Goal: Obtain resource: Obtain resource

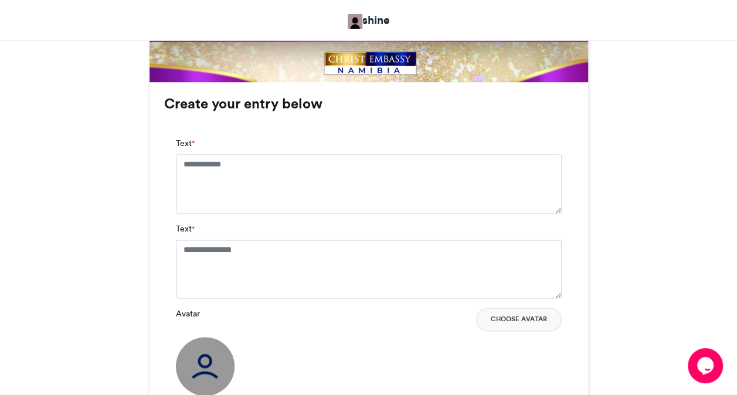
scroll to position [727, 0]
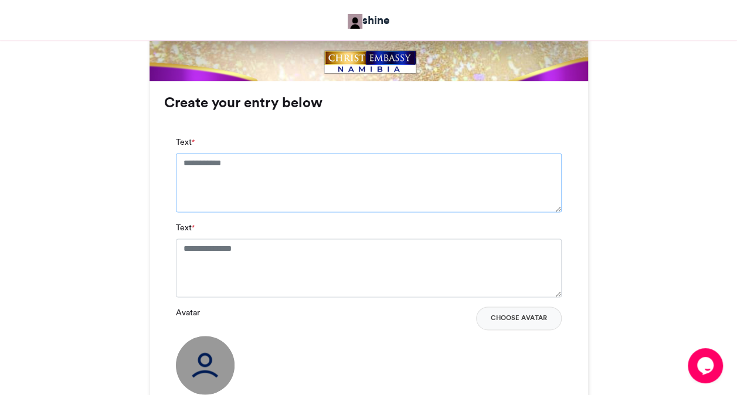
click at [260, 165] on textarea "Text *" at bounding box center [369, 182] width 386 height 59
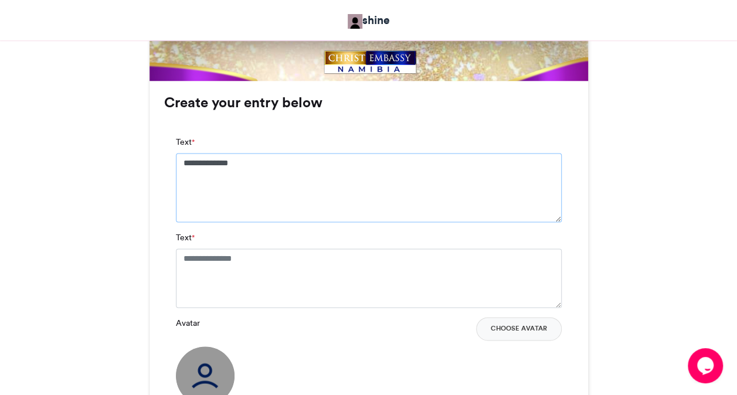
type textarea "**********"
click at [276, 262] on textarea "Text *" at bounding box center [369, 278] width 386 height 59
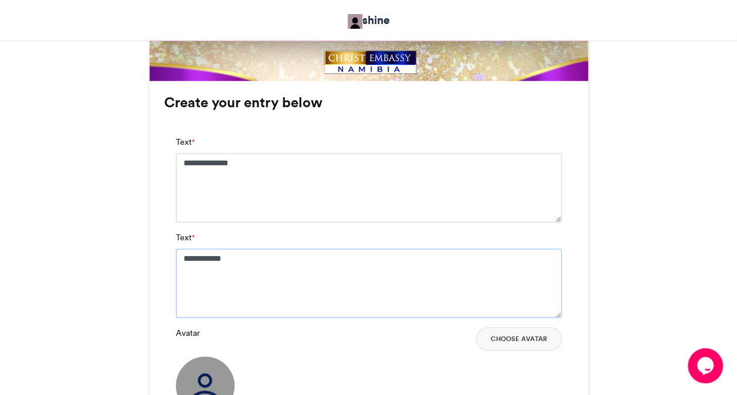
click at [231, 255] on textarea "**********" at bounding box center [369, 283] width 386 height 69
type textarea "**********"
click at [520, 334] on button "Choose Avatar" at bounding box center [519, 338] width 86 height 23
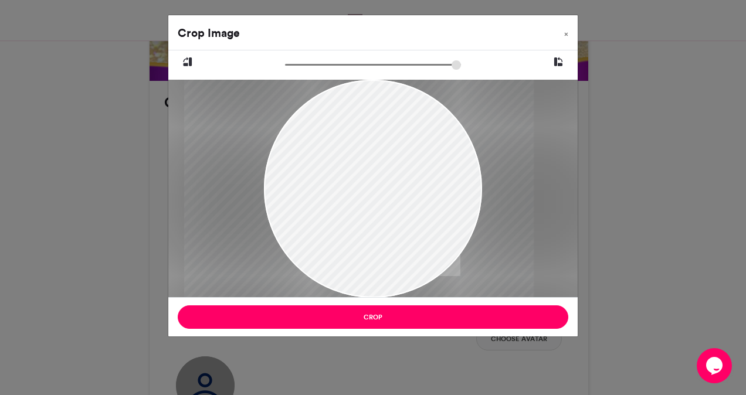
drag, startPoint x: 372, startPoint y: 211, endPoint x: 358, endPoint y: 228, distance: 21.6
click at [358, 228] on div at bounding box center [359, 189] width 350 height 218
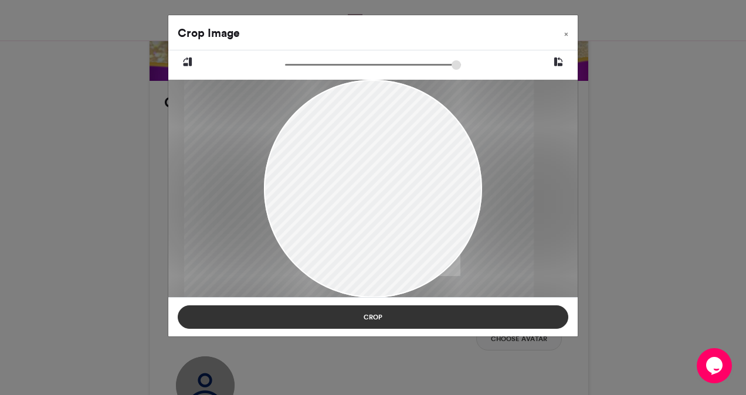
click at [365, 317] on button "Crop" at bounding box center [373, 317] width 391 height 23
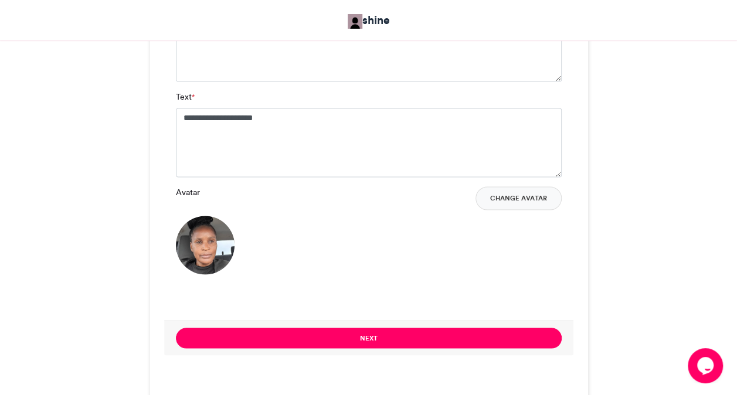
scroll to position [892, 0]
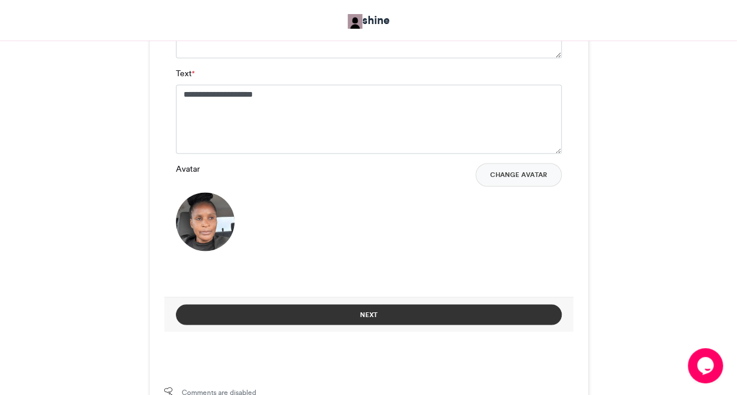
click at [482, 312] on button "Next" at bounding box center [369, 314] width 386 height 21
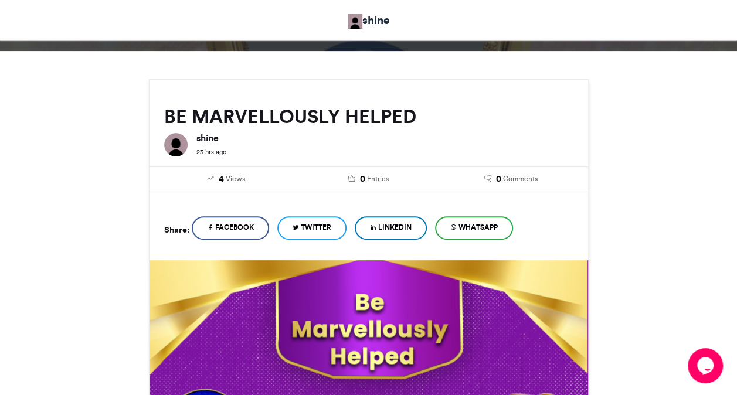
scroll to position [536, 0]
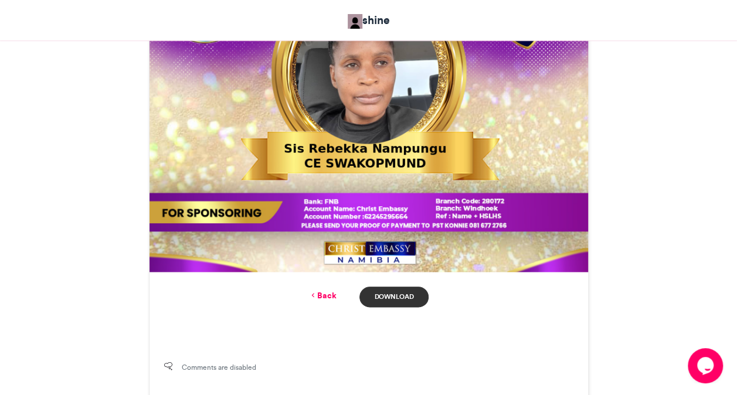
click at [412, 299] on link "Download" at bounding box center [394, 297] width 69 height 21
click at [652, 162] on div "BE MARVELLOUSLY HELPED shine 23 hrs ago" at bounding box center [369, 26] width 669 height 749
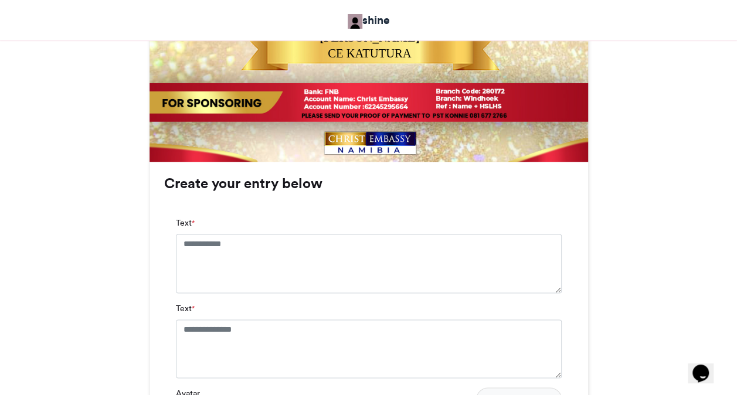
scroll to position [657, 0]
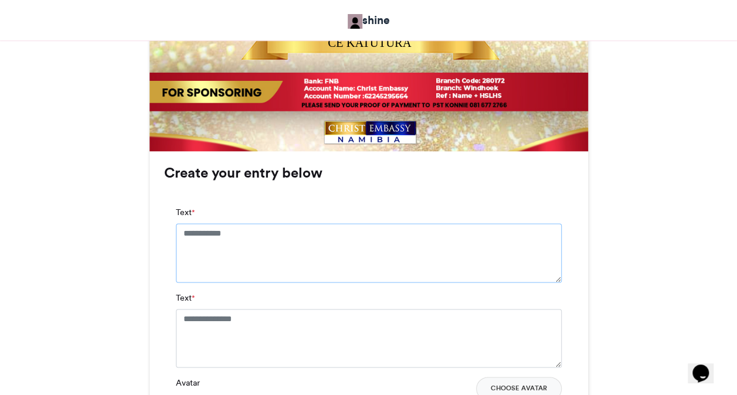
click at [221, 236] on textarea "Text *" at bounding box center [369, 252] width 386 height 59
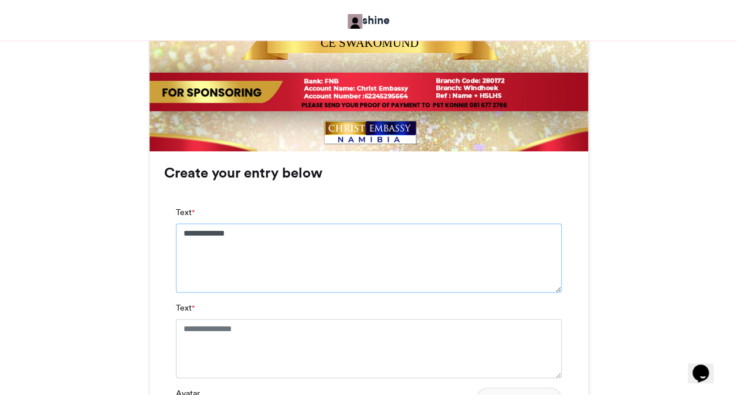
type textarea "**********"
click at [265, 328] on textarea "Text *" at bounding box center [369, 348] width 386 height 59
click at [149, 331] on div "LIFT UP YOUR HANDS shine 23 hrs ago 0 Views 0 Entries 0 Comments" at bounding box center [369, 95] width 440 height 1129
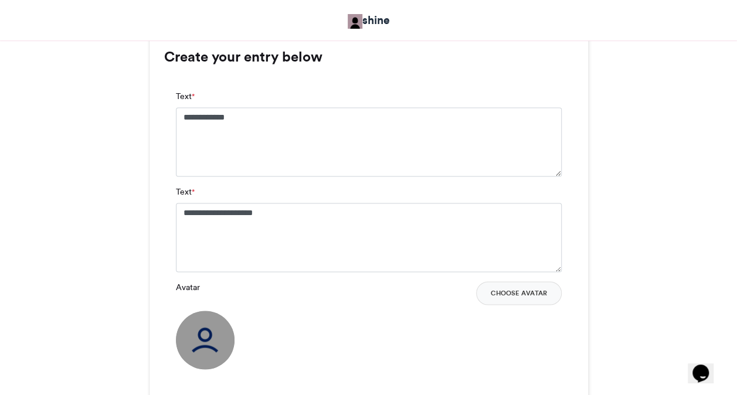
scroll to position [774, 0]
click at [528, 296] on button "Choose Avatar" at bounding box center [519, 291] width 86 height 23
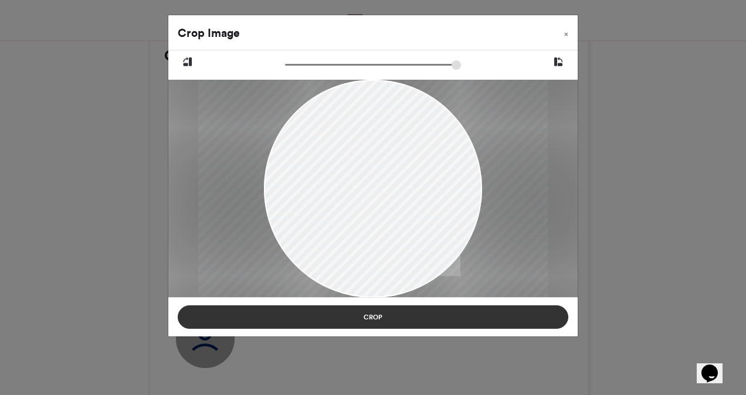
click at [348, 313] on button "Crop" at bounding box center [373, 317] width 391 height 23
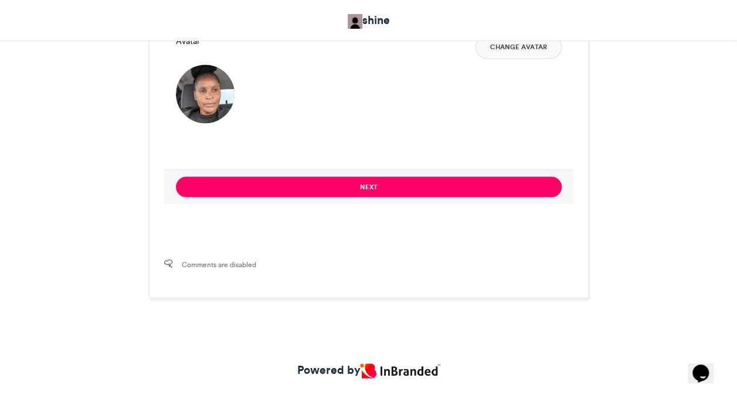
scroll to position [1032, 0]
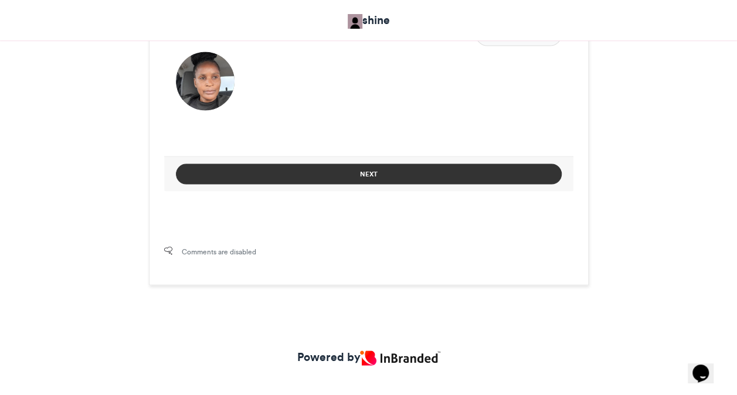
click at [354, 178] on button "Next" at bounding box center [369, 174] width 386 height 21
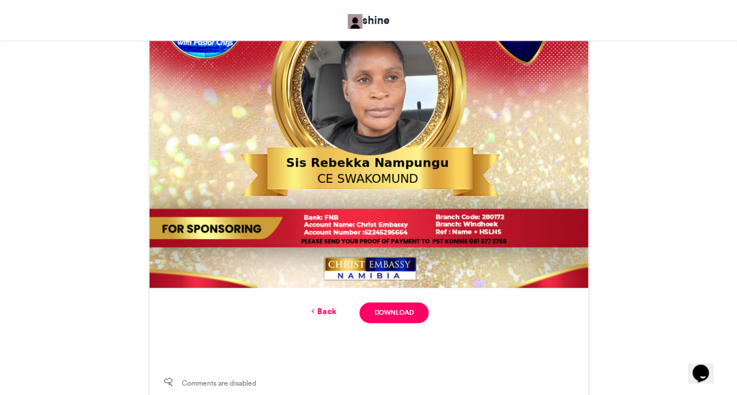
scroll to position [528, 0]
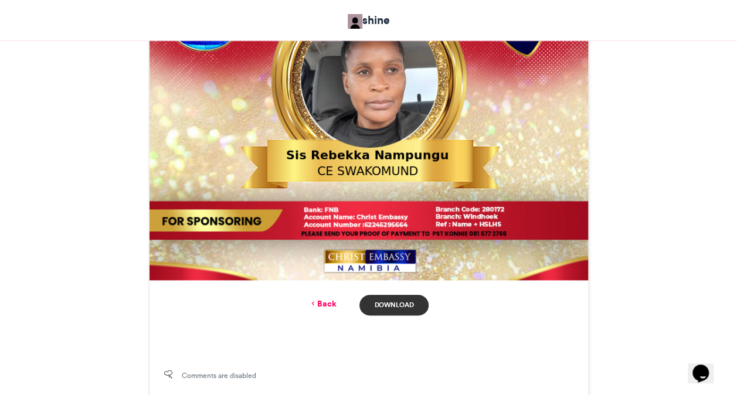
click at [401, 310] on link "Download" at bounding box center [394, 305] width 69 height 21
click at [325, 306] on link "Back" at bounding box center [323, 304] width 28 height 12
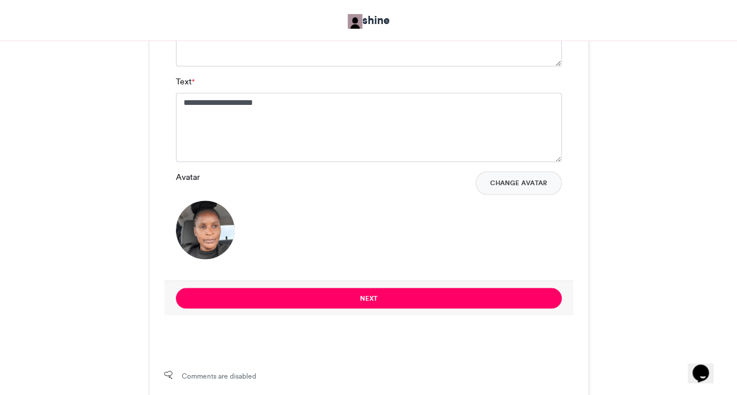
scroll to position [860, 0]
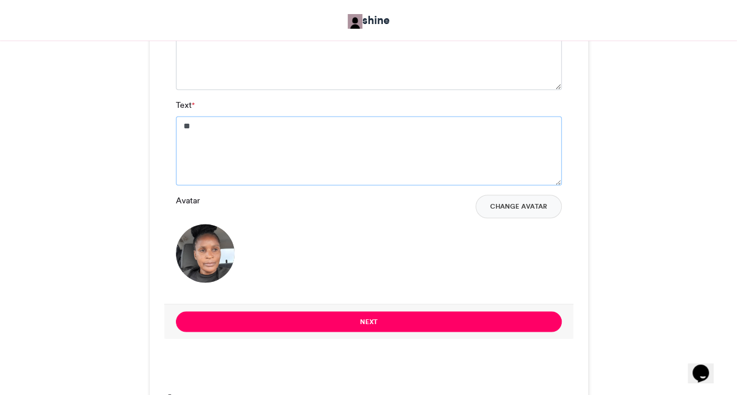
type textarea "*"
click at [515, 205] on button "Change Avatar" at bounding box center [519, 206] width 86 height 23
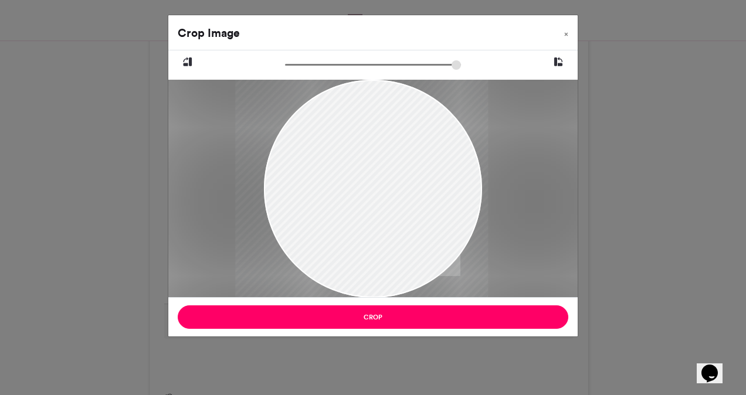
drag, startPoint x: 368, startPoint y: 173, endPoint x: 357, endPoint y: 196, distance: 25.4
click at [357, 196] on div at bounding box center [361, 189] width 253 height 218
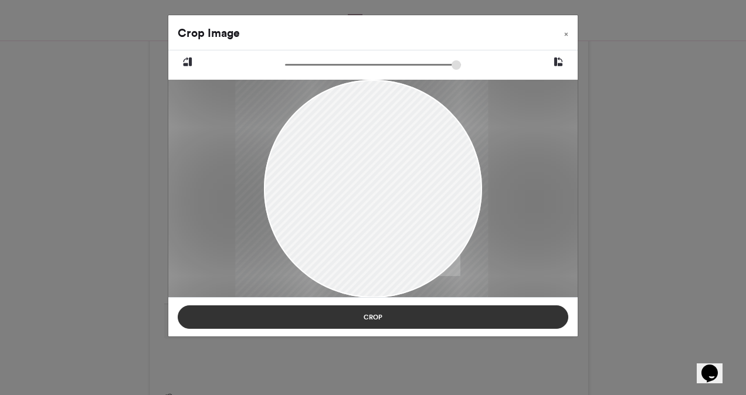
click at [356, 309] on button "Crop" at bounding box center [373, 317] width 391 height 23
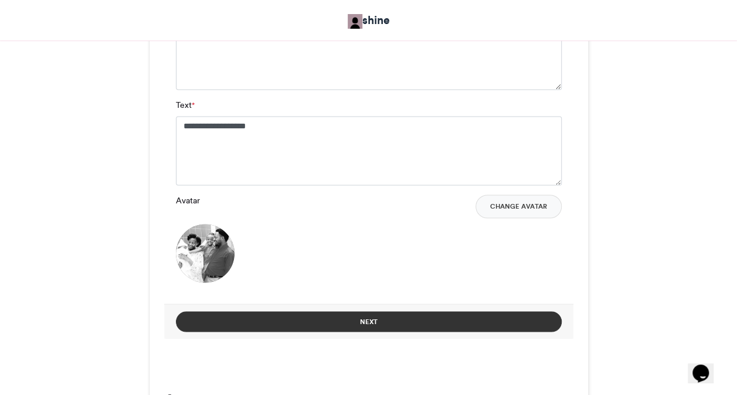
click at [382, 315] on button "Next" at bounding box center [369, 321] width 386 height 21
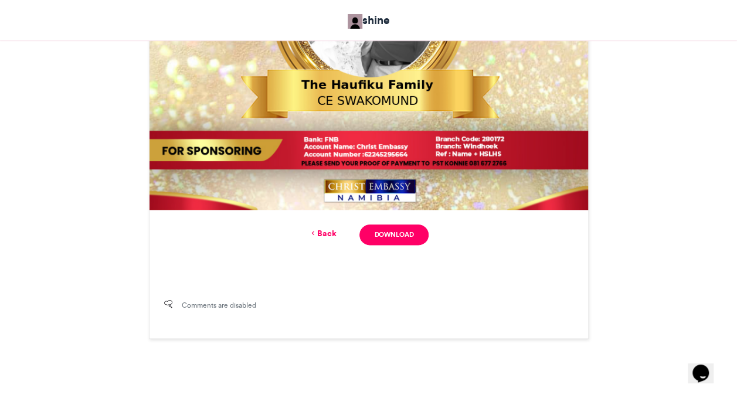
scroll to position [622, 0]
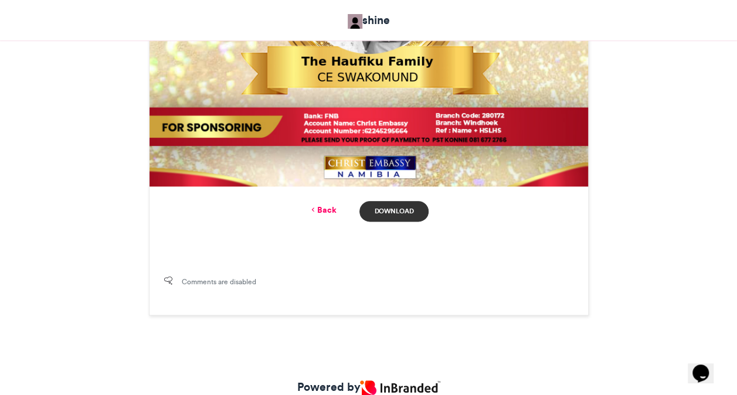
click at [400, 212] on link "Download" at bounding box center [394, 211] width 69 height 21
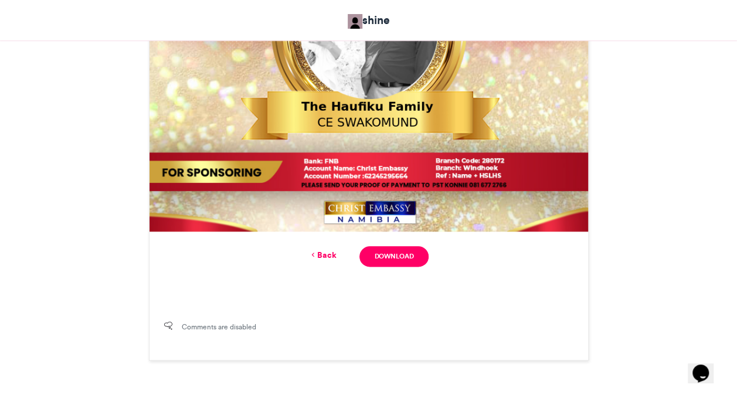
scroll to position [575, 0]
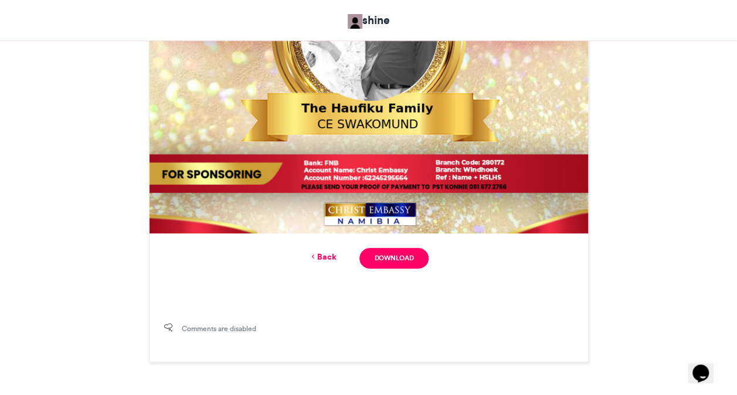
click at [326, 260] on link "Back" at bounding box center [323, 257] width 28 height 12
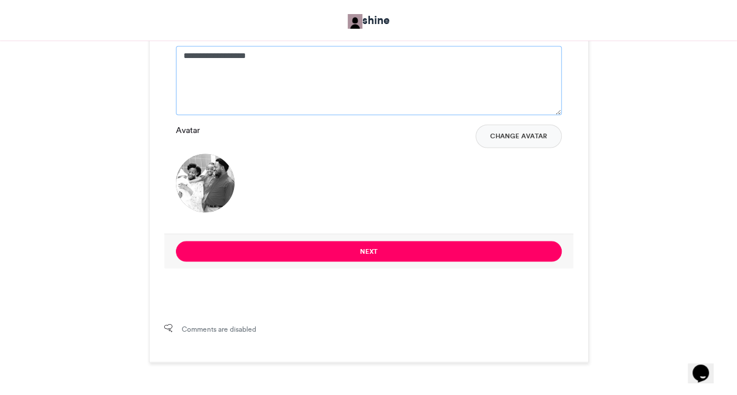
click at [300, 67] on textarea "**********" at bounding box center [369, 80] width 386 height 69
type textarea "*"
type textarea "**********"
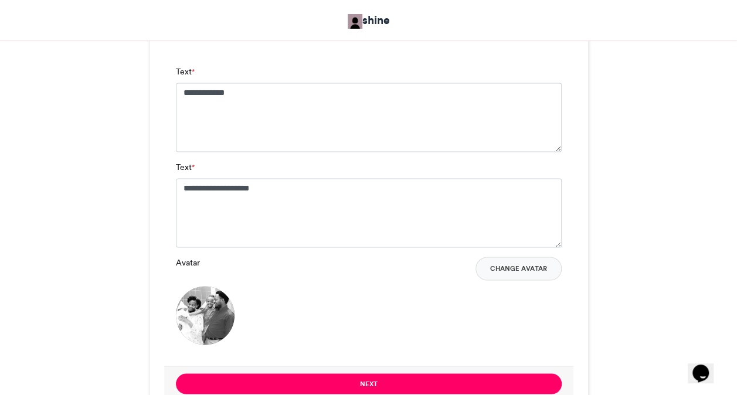
scroll to position [696, 0]
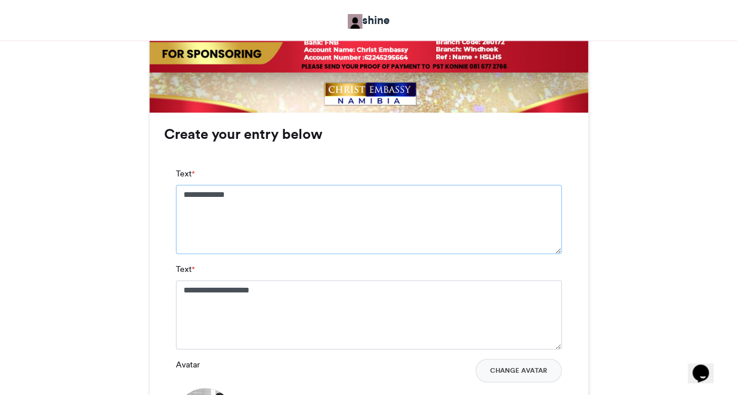
click at [352, 185] on textarea "**********" at bounding box center [369, 219] width 386 height 69
type textarea "**********"
click at [652, 273] on div "LIFT UP YOUR HANDS shine 23 hrs ago 0" at bounding box center [369, 45] width 669 height 1104
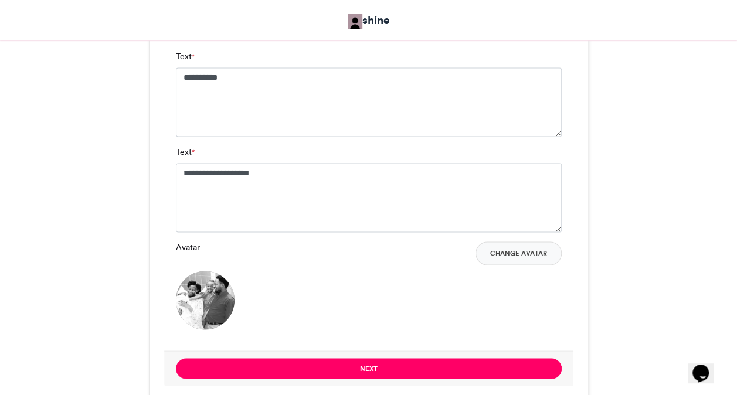
scroll to position [836, 0]
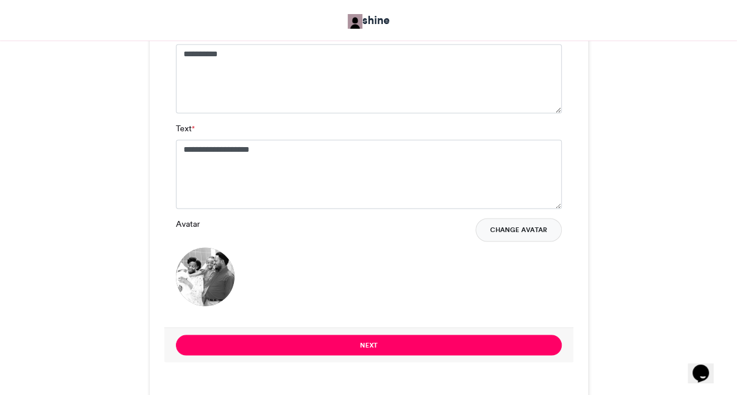
click at [516, 231] on button "Change Avatar" at bounding box center [519, 229] width 86 height 23
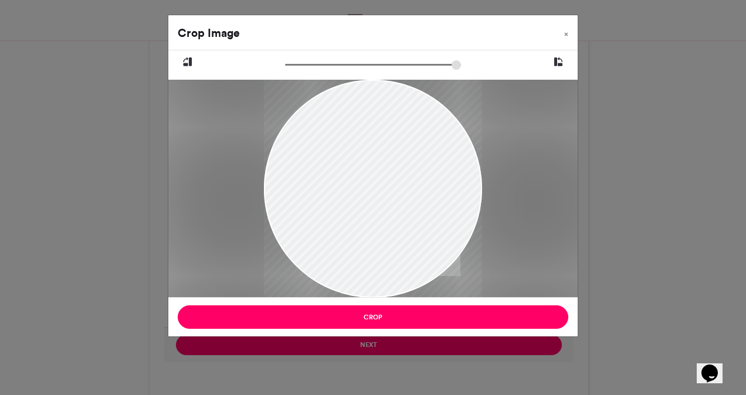
drag, startPoint x: 329, startPoint y: 183, endPoint x: 367, endPoint y: 213, distance: 48.8
click at [367, 213] on div at bounding box center [373, 218] width 218 height 291
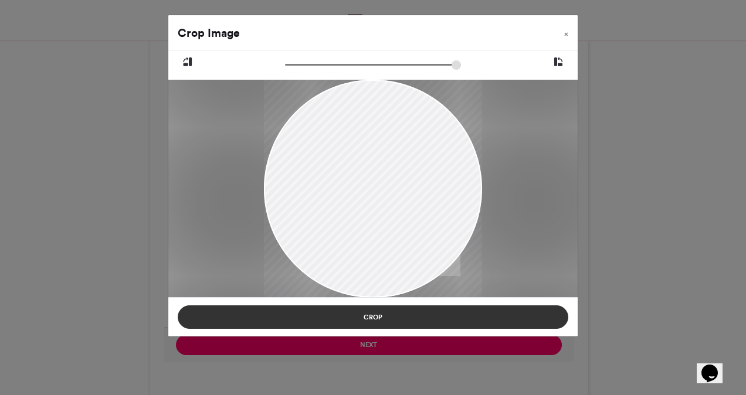
click at [389, 320] on button "Crop" at bounding box center [373, 317] width 391 height 23
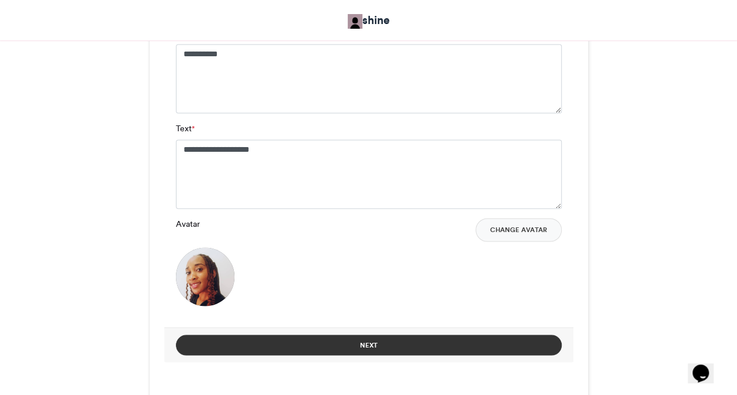
click at [395, 344] on button "Next" at bounding box center [369, 345] width 386 height 21
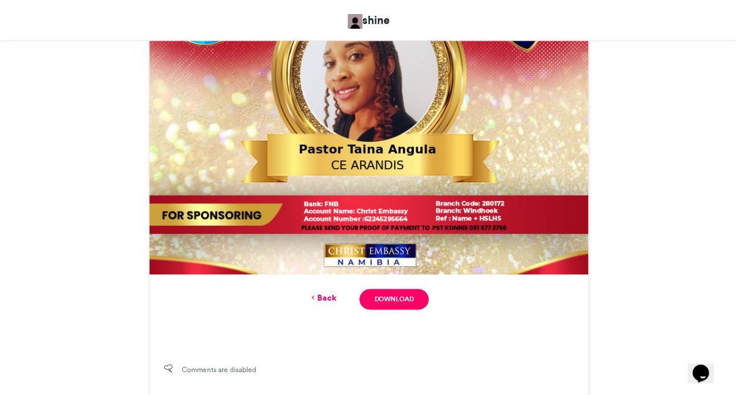
scroll to position [535, 0]
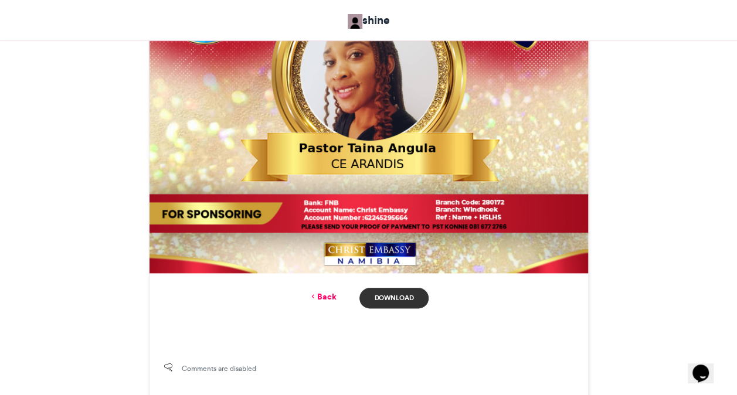
click at [405, 297] on link "Download" at bounding box center [394, 298] width 69 height 21
click at [330, 293] on link "Back" at bounding box center [323, 297] width 28 height 12
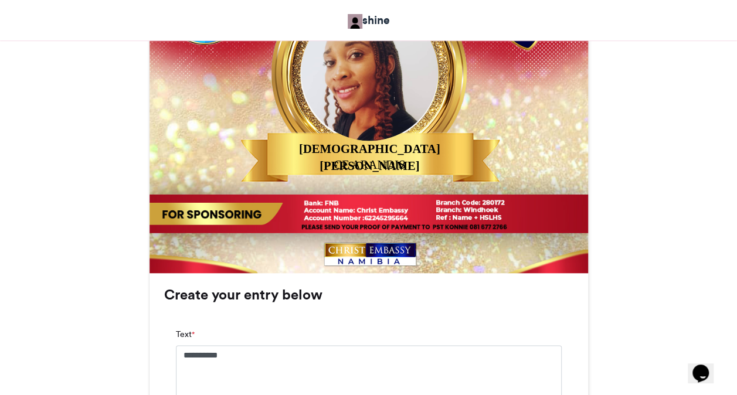
scroll to position [890, 0]
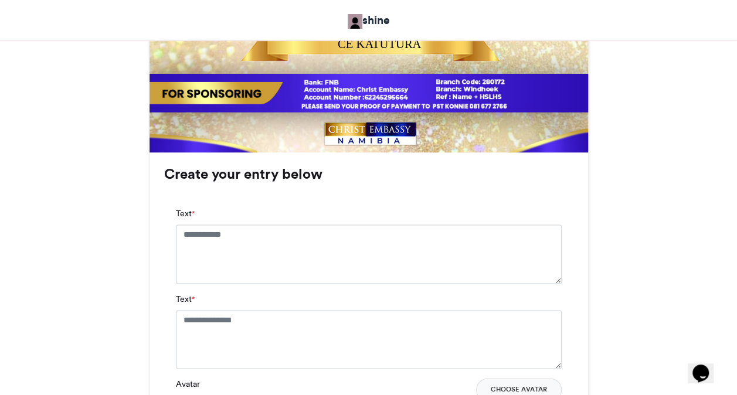
scroll to position [657, 0]
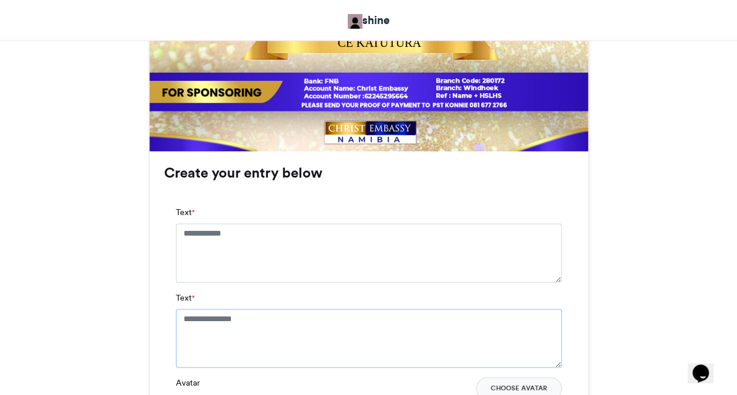
click at [260, 326] on textarea "Text *" at bounding box center [369, 338] width 386 height 59
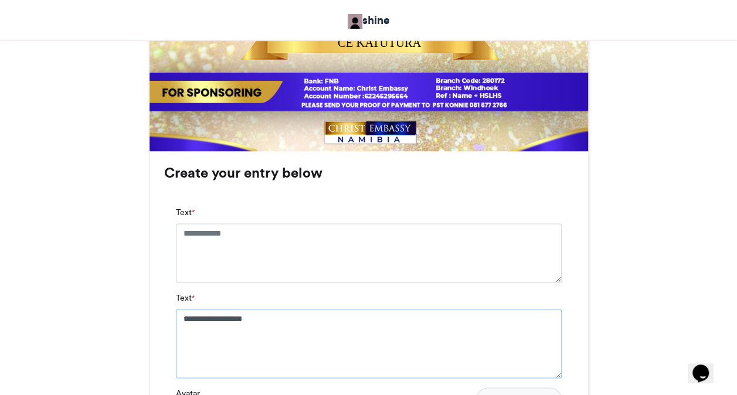
type textarea "**********"
click at [642, 307] on div "RAISE A BANNER shine 23 hrs ago 2 Views" at bounding box center [369, 90] width 669 height 1119
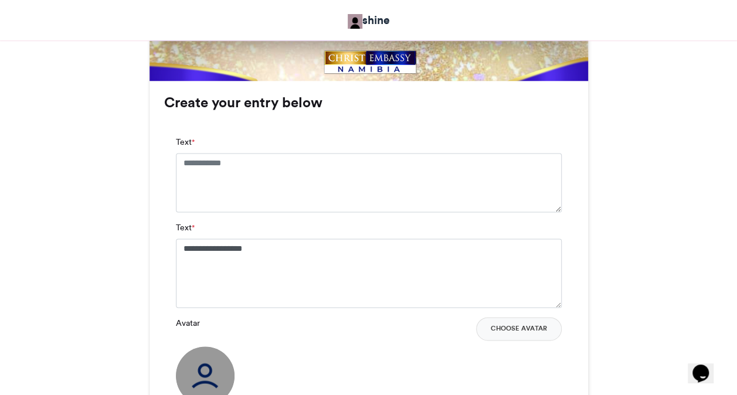
scroll to position [751, 0]
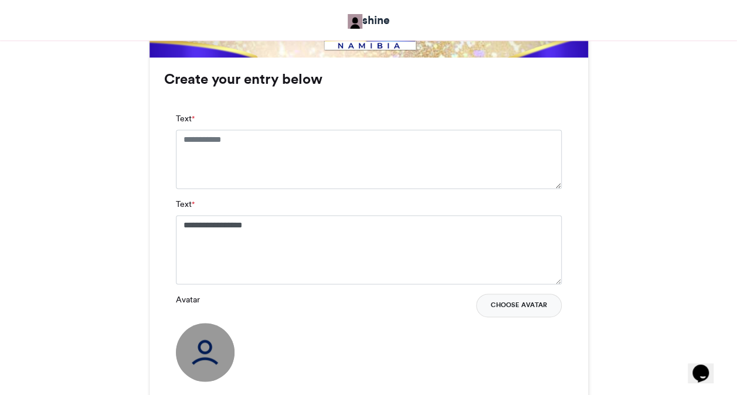
click at [507, 307] on button "Choose Avatar" at bounding box center [519, 305] width 86 height 23
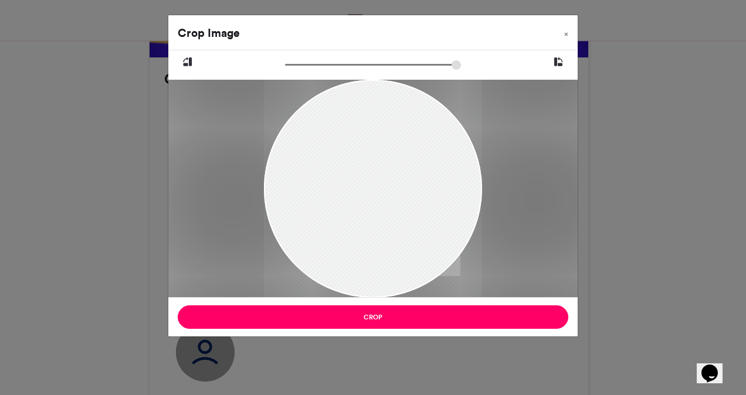
drag, startPoint x: 385, startPoint y: 172, endPoint x: 378, endPoint y: 224, distance: 52.1
click at [378, 224] on div at bounding box center [373, 240] width 218 height 327
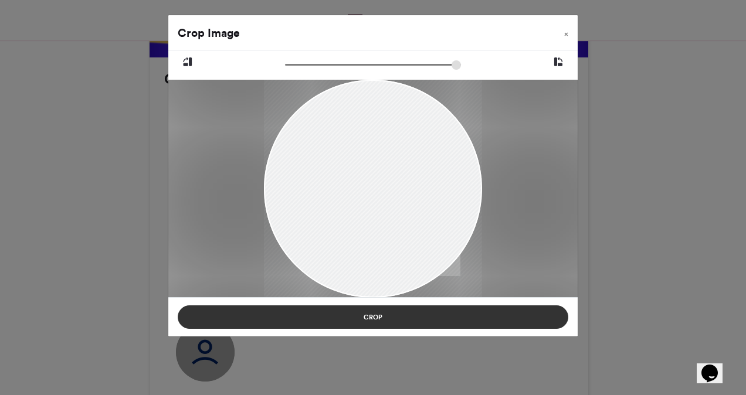
click at [372, 313] on button "Crop" at bounding box center [373, 317] width 391 height 23
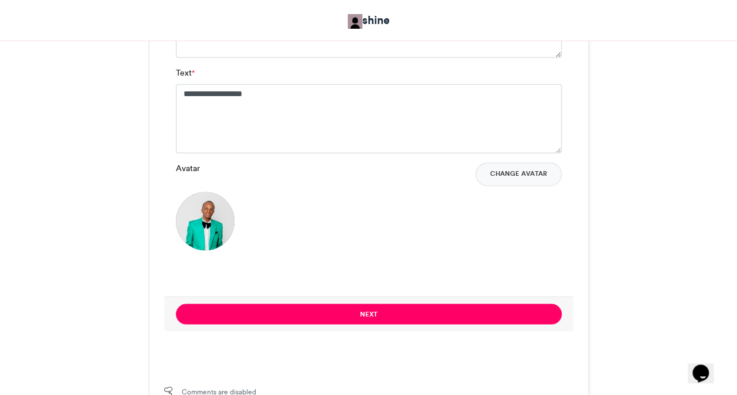
scroll to position [892, 0]
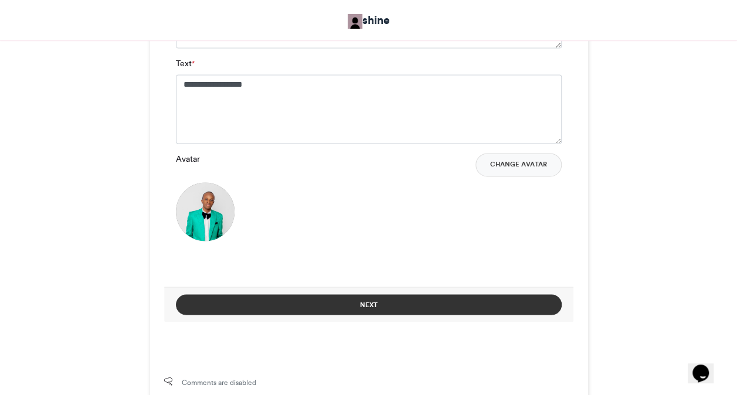
click at [455, 303] on button "Next" at bounding box center [369, 304] width 386 height 21
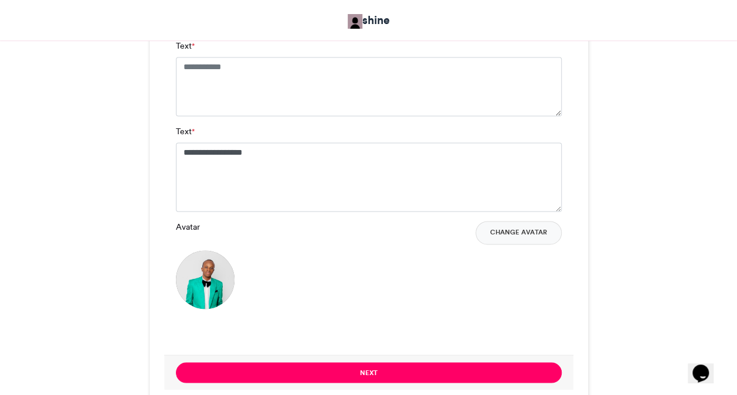
scroll to position [809, 0]
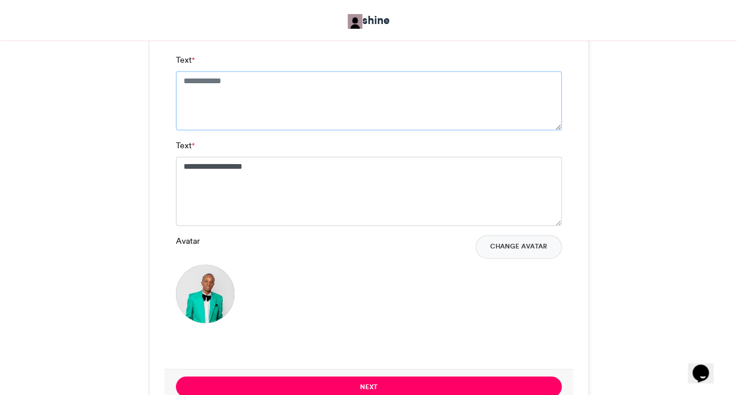
click at [475, 97] on textarea "Text *" at bounding box center [369, 100] width 386 height 59
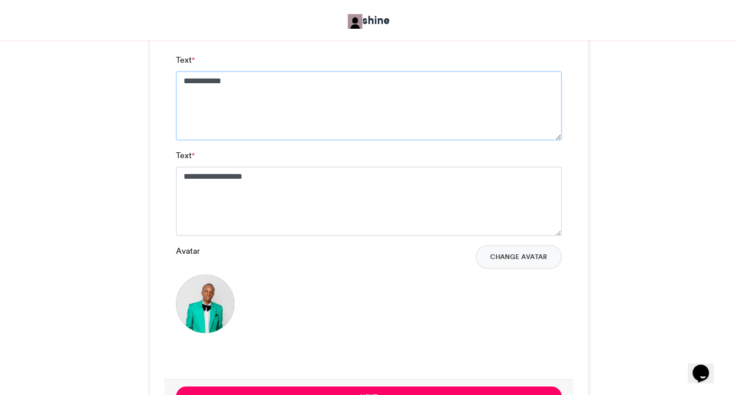
type textarea "**********"
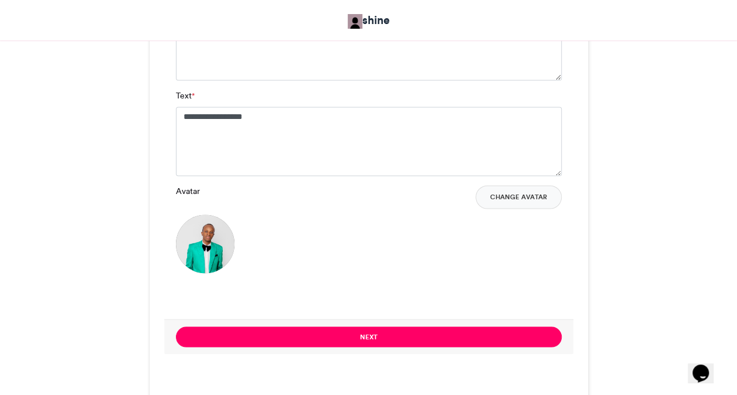
scroll to position [927, 0]
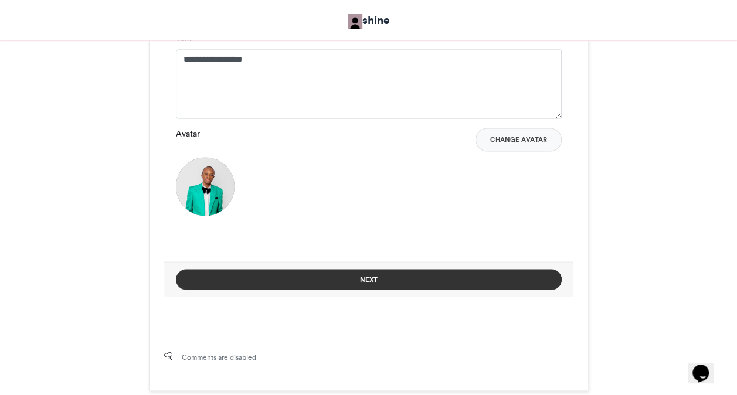
click at [474, 283] on button "Next" at bounding box center [369, 279] width 386 height 21
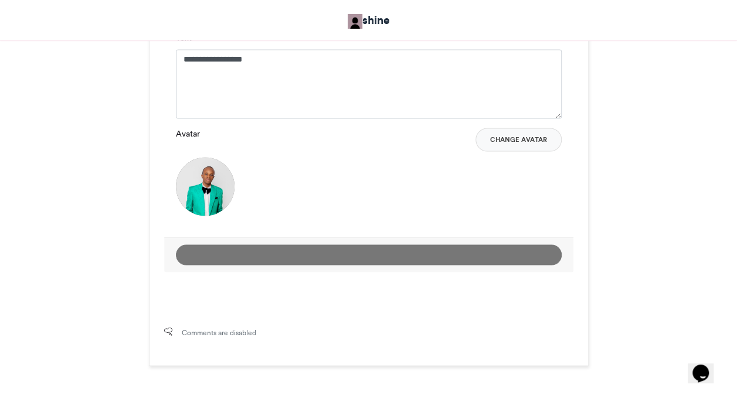
scroll to position [571, 0]
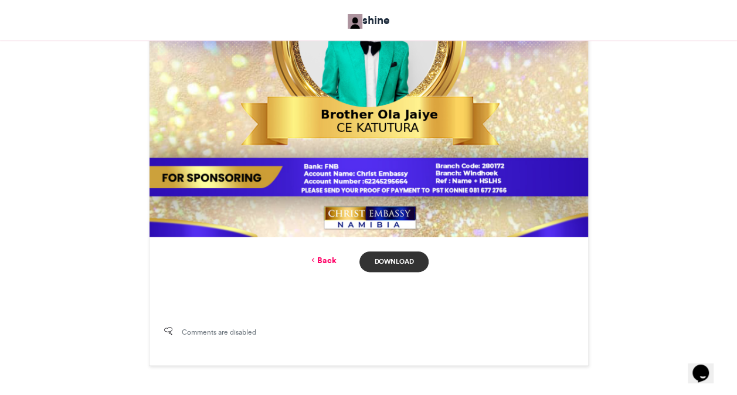
click at [398, 259] on link "Download" at bounding box center [394, 262] width 69 height 21
click at [322, 262] on link "Back" at bounding box center [323, 261] width 28 height 12
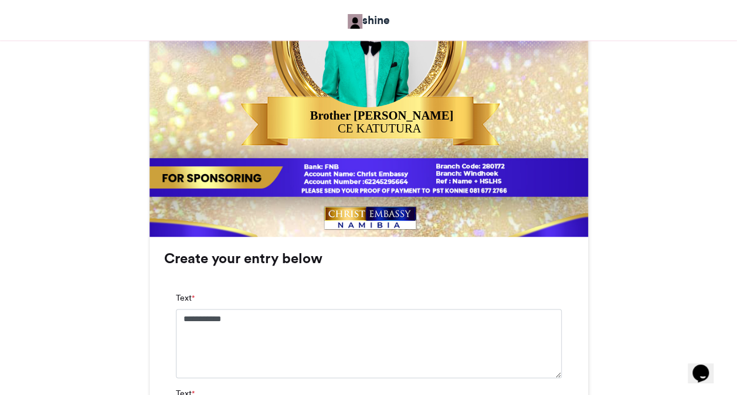
scroll to position [927, 0]
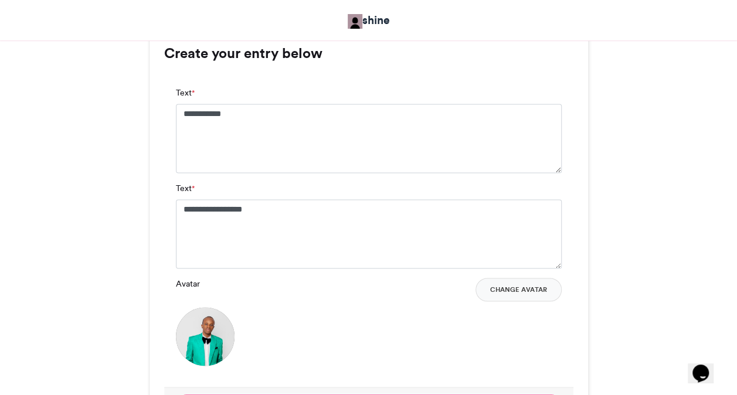
scroll to position [716, 0]
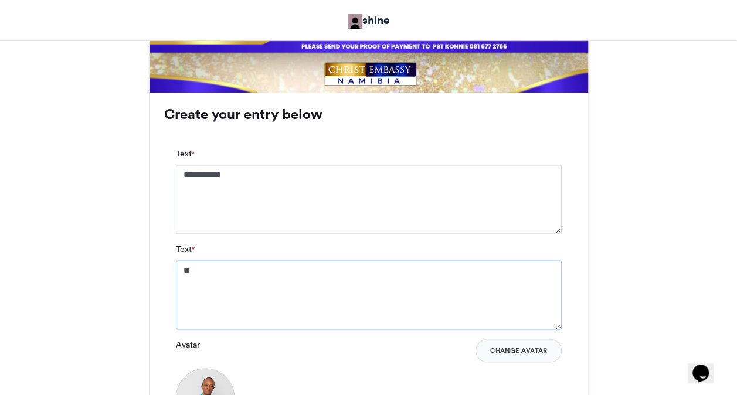
type textarea "*"
type textarea "**********"
click at [287, 195] on textarea "**********" at bounding box center [369, 199] width 386 height 69
type textarea "********"
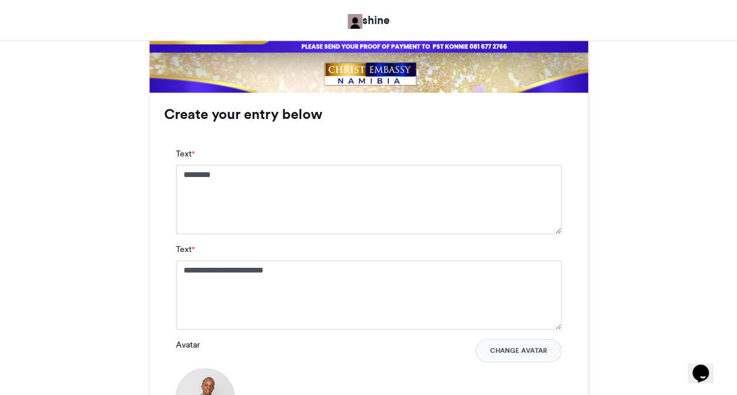
click at [619, 280] on div "RAISE A BANNER shine 23 hrs ago 2 Views" at bounding box center [369, 25] width 669 height 1104
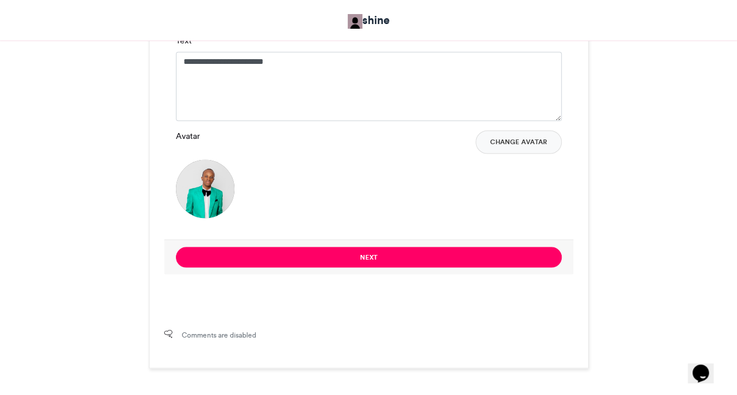
scroll to position [927, 0]
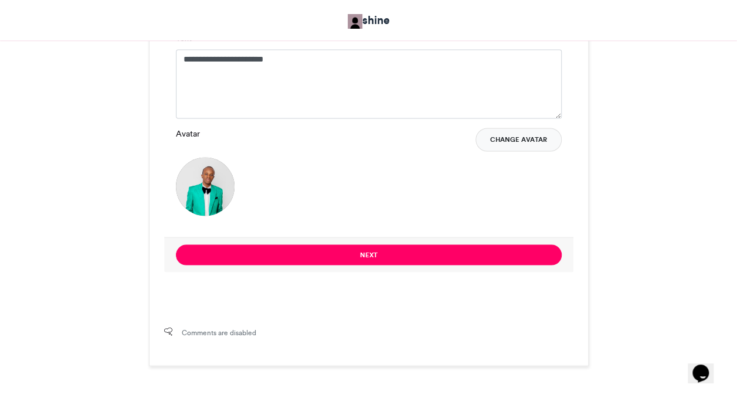
click at [520, 138] on button "Change Avatar" at bounding box center [519, 139] width 86 height 23
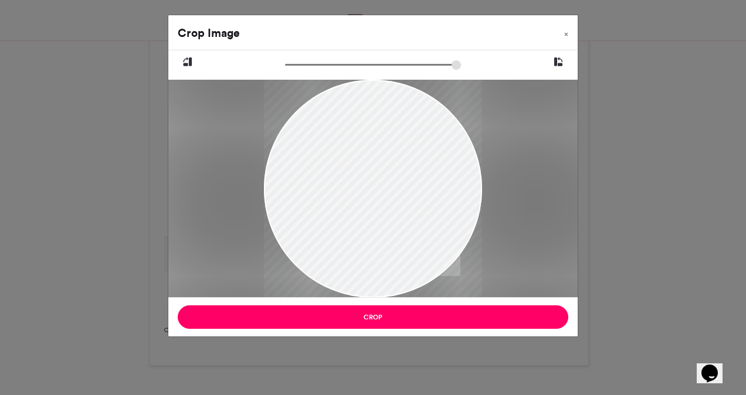
drag, startPoint x: 344, startPoint y: 195, endPoint x: 398, endPoint y: 242, distance: 71.5
click at [398, 242] on div at bounding box center [373, 215] width 218 height 273
drag, startPoint x: 345, startPoint y: 196, endPoint x: 382, endPoint y: 204, distance: 37.2
click at [382, 204] on div at bounding box center [373, 215] width 218 height 273
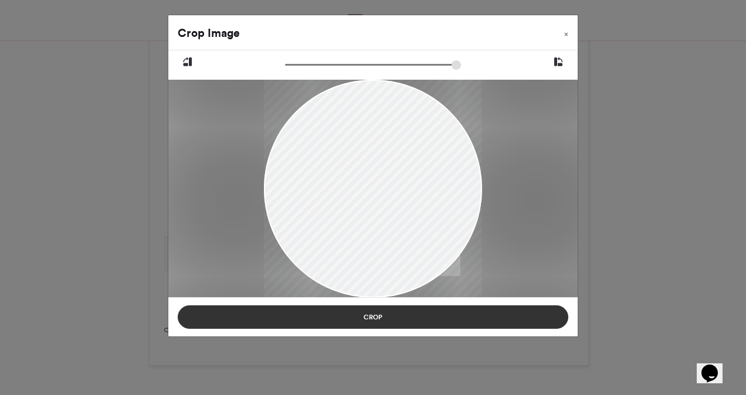
click at [395, 318] on button "Crop" at bounding box center [373, 317] width 391 height 23
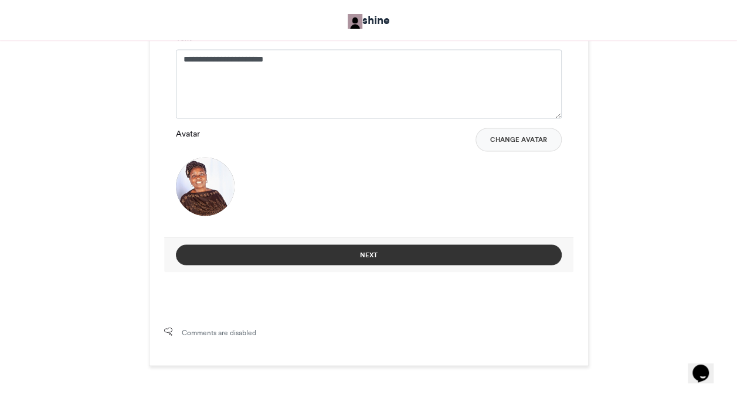
click at [387, 261] on button "Next" at bounding box center [369, 255] width 386 height 21
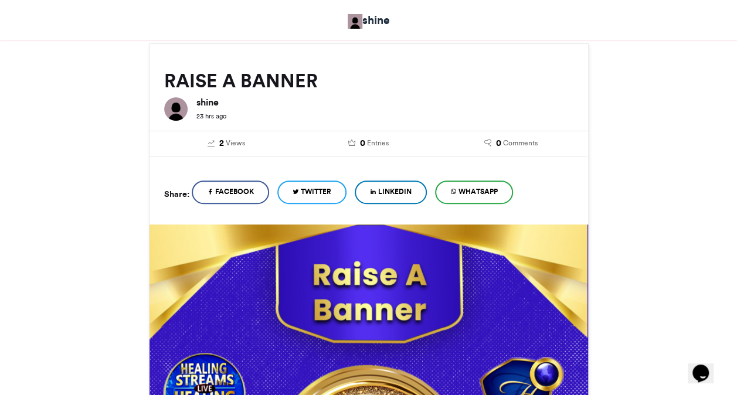
scroll to position [571, 0]
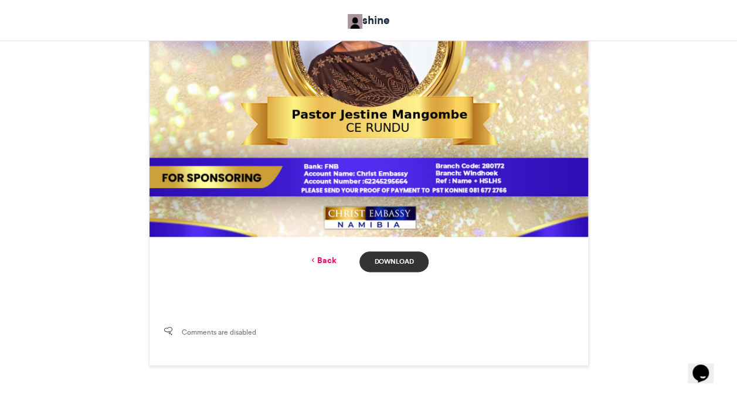
click at [401, 264] on link "Download" at bounding box center [394, 262] width 69 height 21
click at [330, 260] on link "Back" at bounding box center [323, 261] width 28 height 12
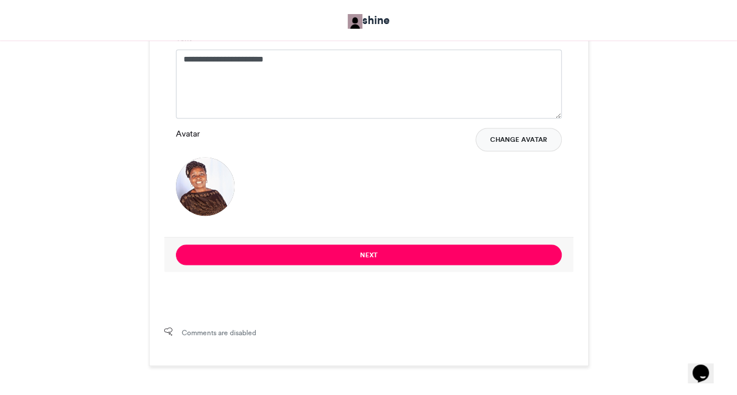
click at [508, 140] on button "Change Avatar" at bounding box center [519, 139] width 86 height 23
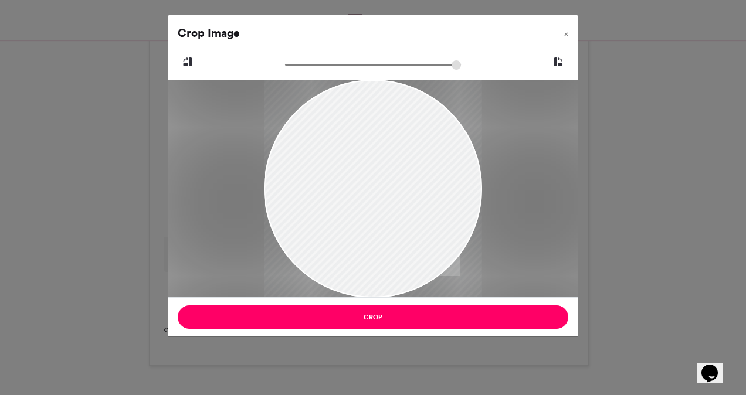
drag, startPoint x: 340, startPoint y: 162, endPoint x: 345, endPoint y: 186, distance: 24.0
click at [345, 186] on div at bounding box center [373, 198] width 218 height 239
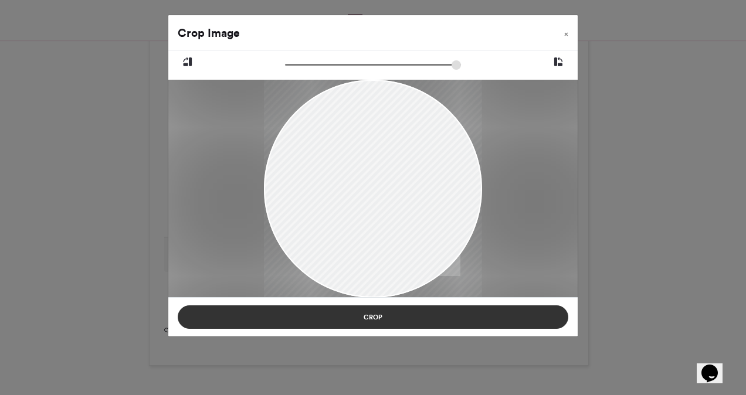
click at [374, 311] on button "Crop" at bounding box center [373, 317] width 391 height 23
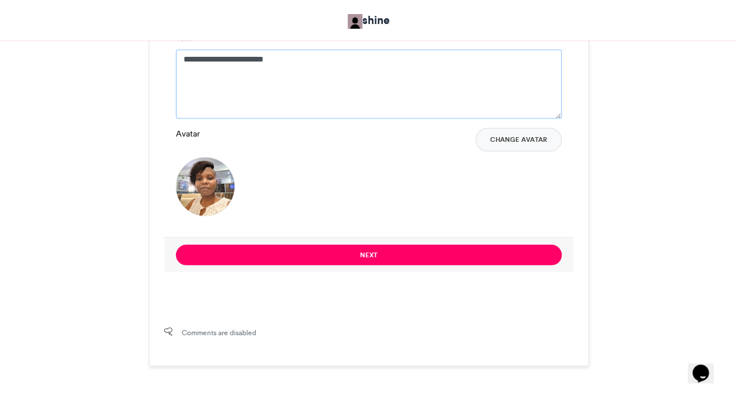
click at [334, 60] on textarea "**********" at bounding box center [369, 83] width 386 height 69
type textarea "*"
type textarea "**********"
click at [568, 86] on div "**********" at bounding box center [368, 81] width 409 height 312
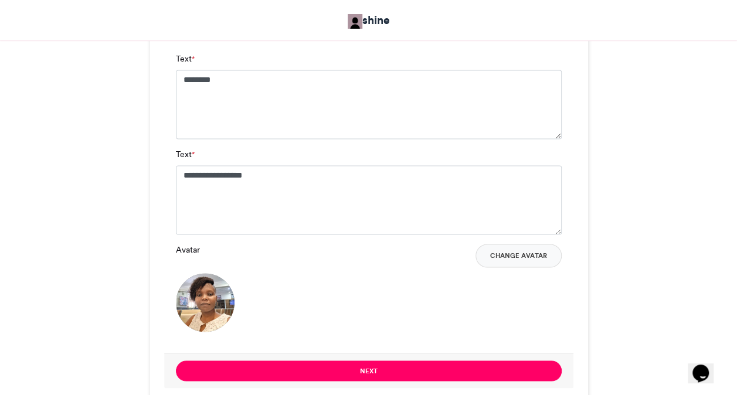
scroll to position [809, 0]
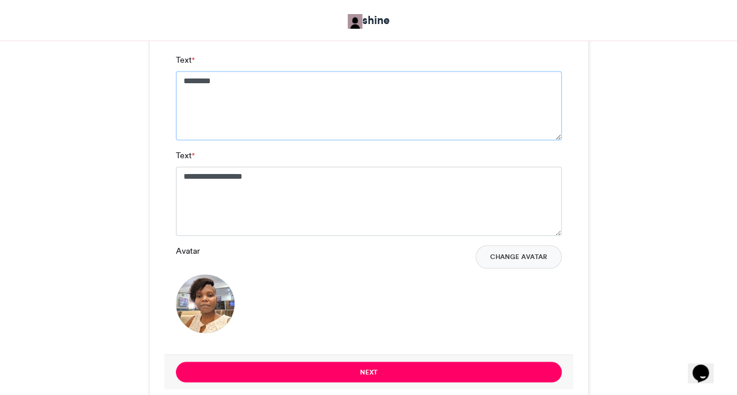
click at [401, 87] on textarea "********" at bounding box center [369, 105] width 386 height 69
type textarea "**********"
click at [564, 206] on div "**********" at bounding box center [368, 198] width 409 height 312
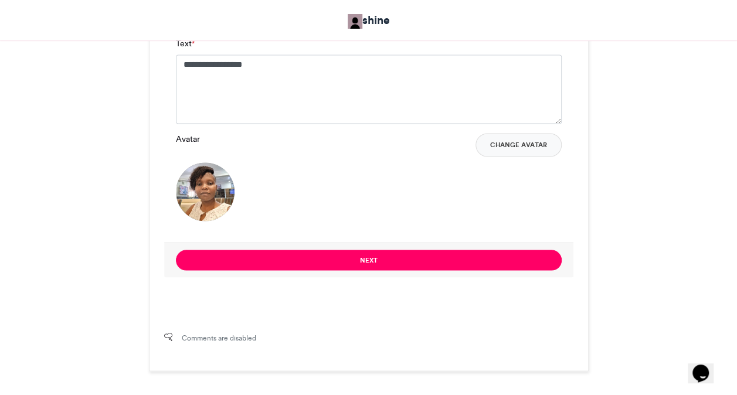
scroll to position [927, 0]
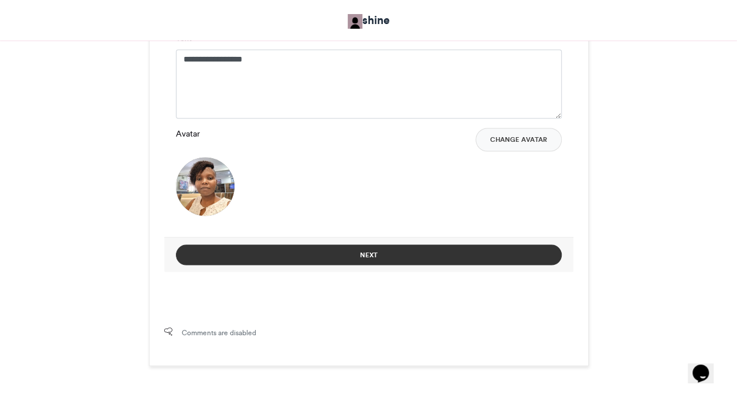
click at [421, 245] on button "Next" at bounding box center [369, 255] width 386 height 21
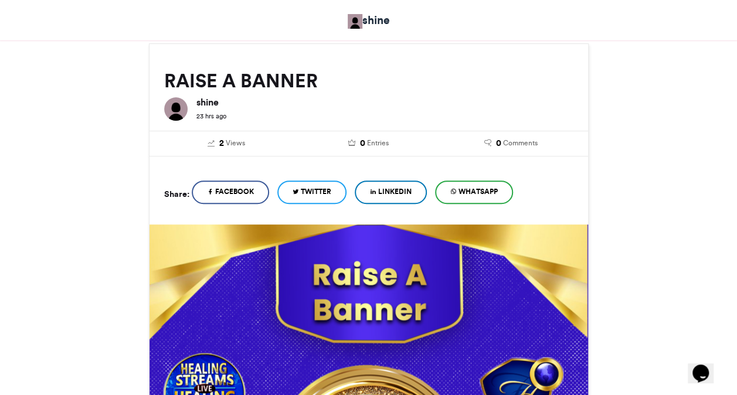
scroll to position [571, 0]
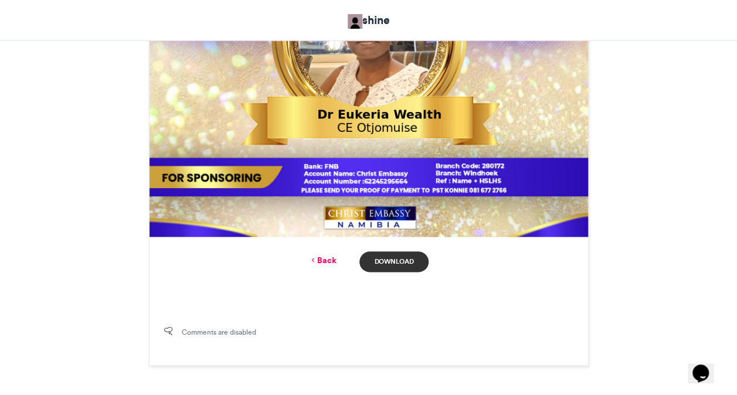
click at [401, 262] on link "Download" at bounding box center [394, 262] width 69 height 21
click at [324, 258] on link "Back" at bounding box center [323, 261] width 28 height 12
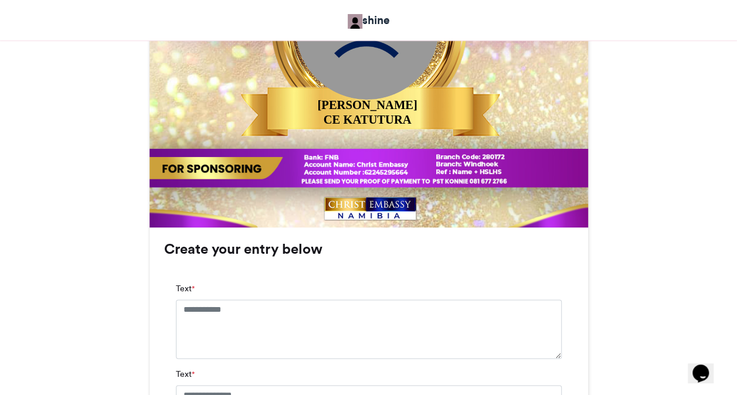
scroll to position [602, 0]
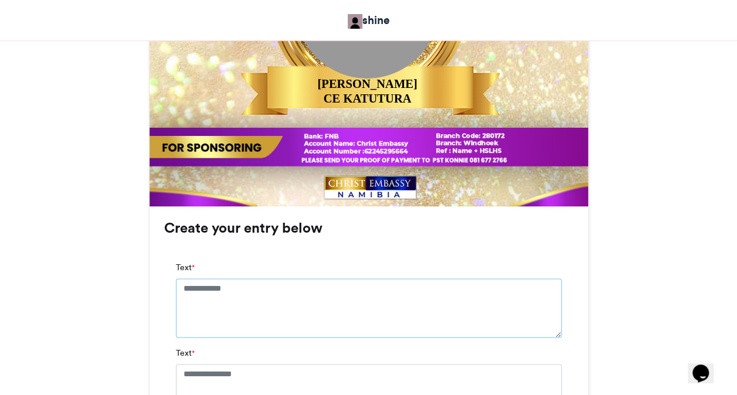
click at [458, 301] on textarea "Text *" at bounding box center [369, 308] width 386 height 59
type textarea "**********"
click at [626, 357] on div "BE MARVELLOUSLY HELPED shine 23 hrs ago" at bounding box center [369, 146] width 669 height 1119
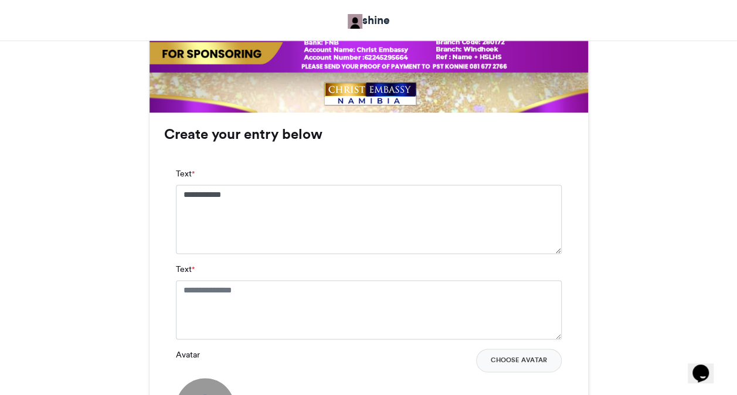
scroll to position [719, 0]
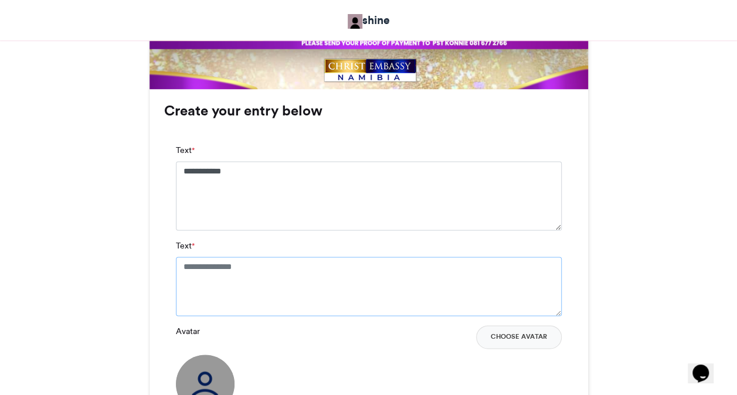
click at [446, 283] on textarea "Text *" at bounding box center [369, 286] width 386 height 59
type textarea "*"
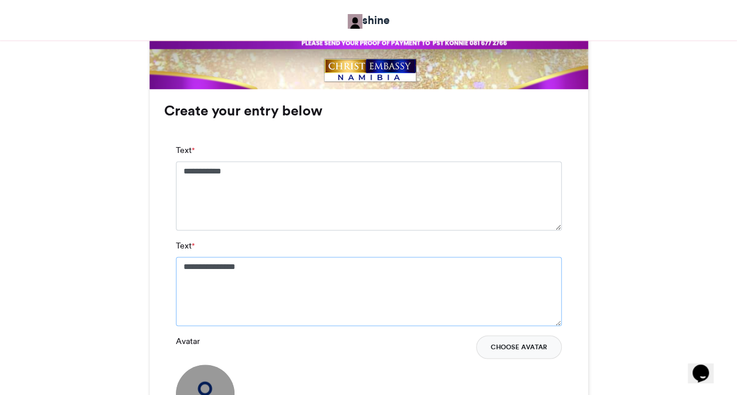
type textarea "**********"
click at [509, 345] on button "Choose Avatar" at bounding box center [519, 346] width 86 height 23
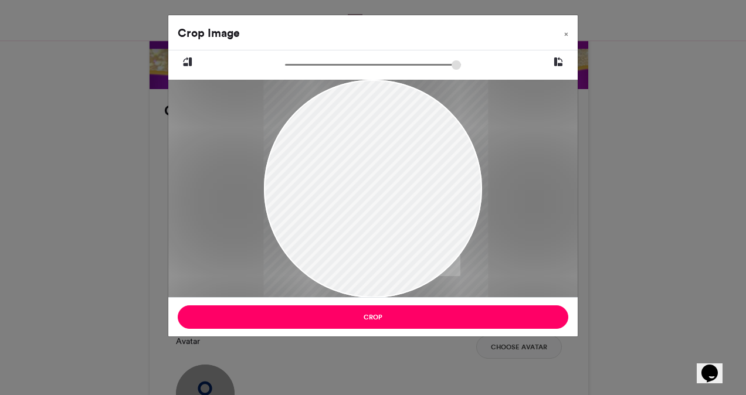
drag, startPoint x: 343, startPoint y: 240, endPoint x: 405, endPoint y: 263, distance: 66.6
click at [405, 263] on div at bounding box center [376, 189] width 225 height 218
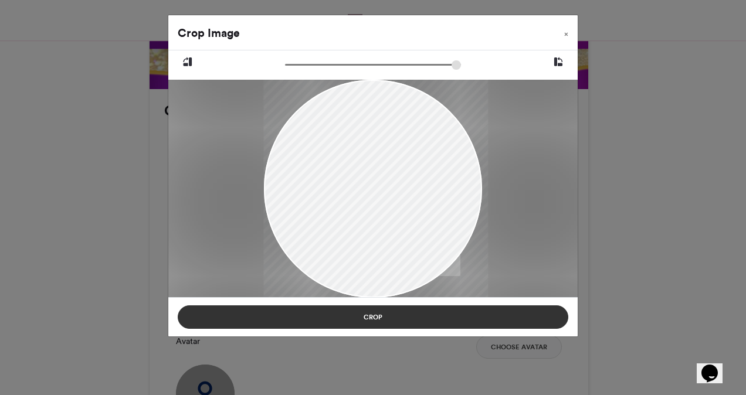
click at [398, 316] on button "Crop" at bounding box center [373, 317] width 391 height 23
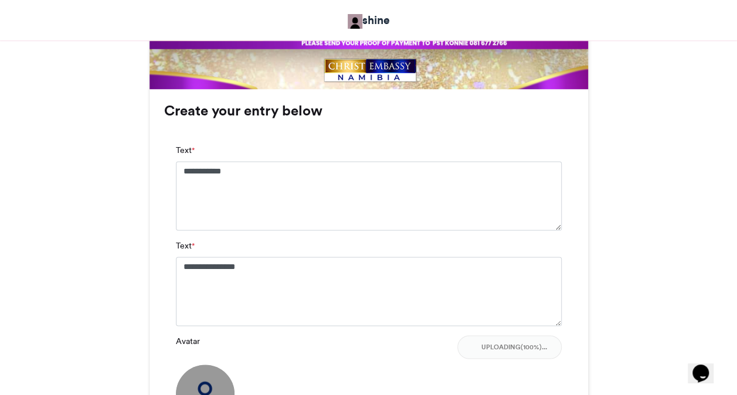
click at [623, 316] on div "BE MARVELLOUSLY HELPED shine 23 hrs ago" at bounding box center [369, 33] width 669 height 1129
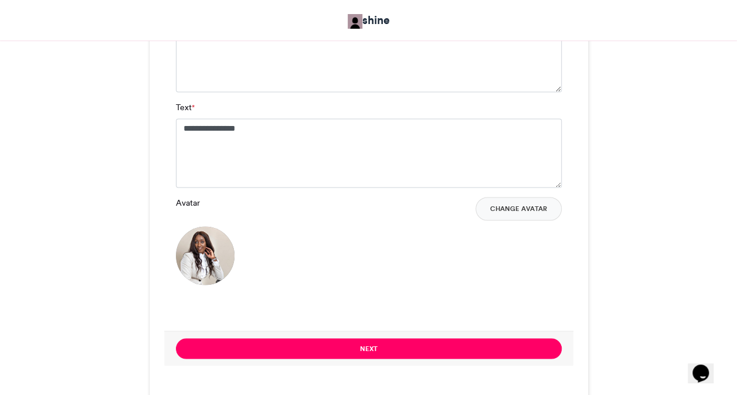
scroll to position [860, 0]
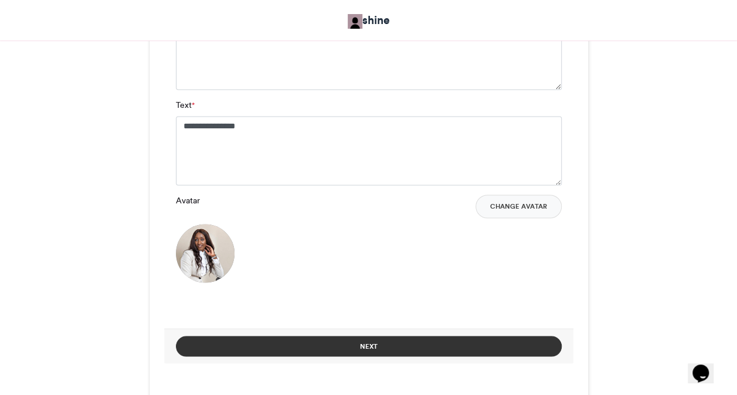
click at [504, 350] on button "Next" at bounding box center [369, 346] width 386 height 21
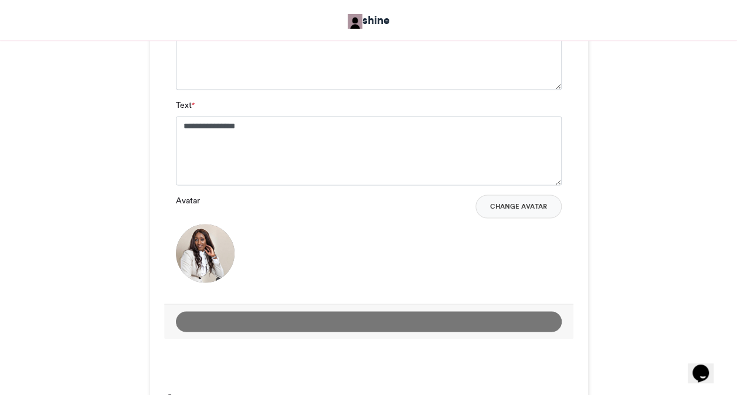
scroll to position [505, 0]
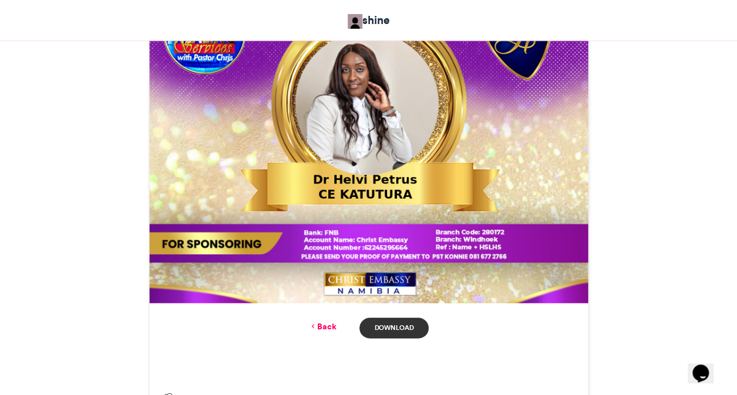
click at [404, 328] on link "Download" at bounding box center [394, 328] width 69 height 21
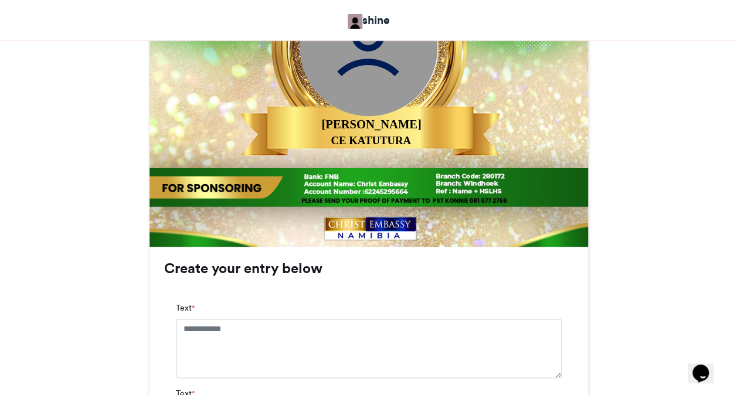
scroll to position [563, 0]
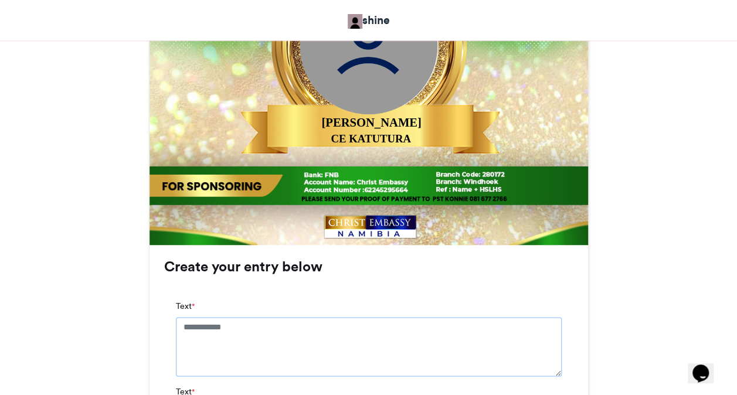
click at [287, 333] on textarea "Text *" at bounding box center [369, 346] width 386 height 59
type textarea "**********"
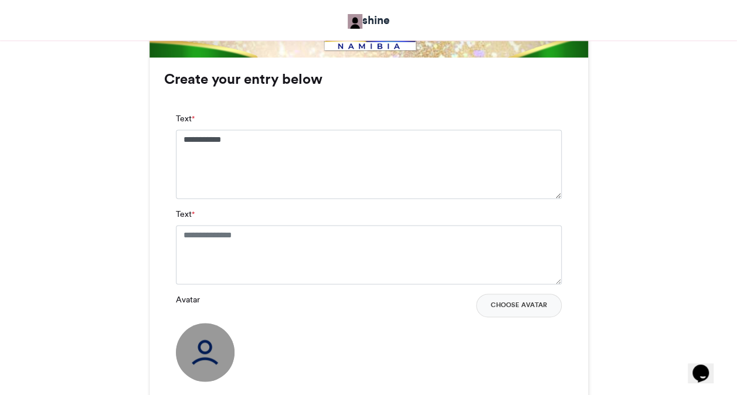
scroll to position [774, 0]
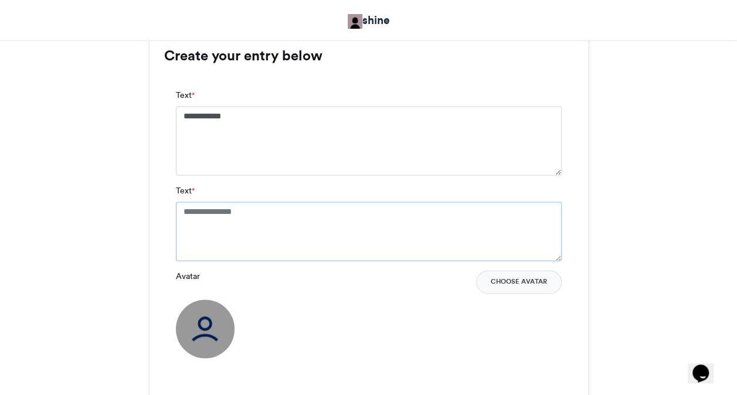
click at [415, 245] on textarea "Text *" at bounding box center [369, 231] width 386 height 59
type textarea "*"
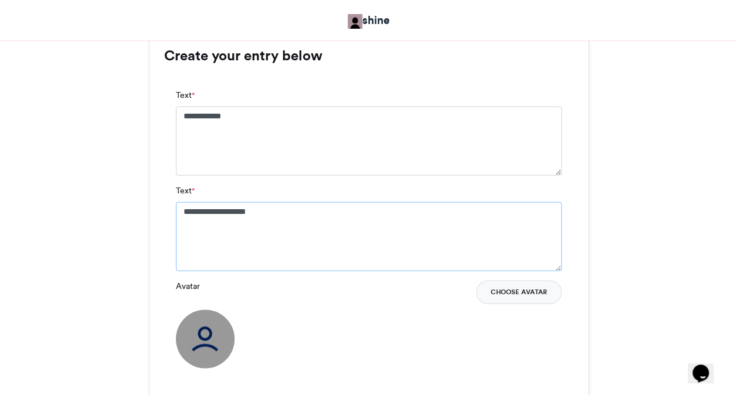
type textarea "**********"
click at [513, 293] on button "Choose Avatar" at bounding box center [519, 291] width 86 height 23
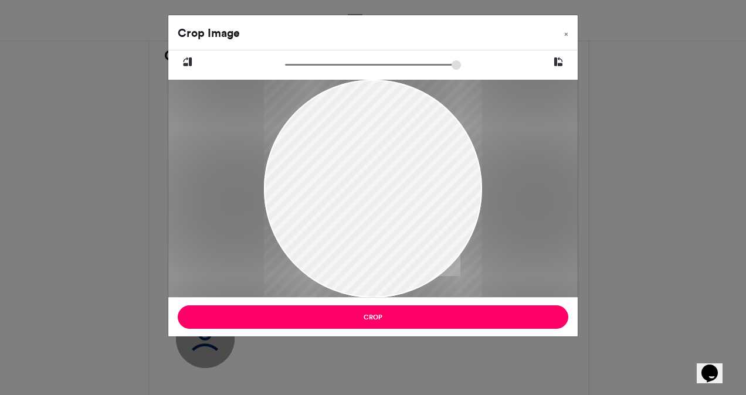
drag, startPoint x: 317, startPoint y: 177, endPoint x: 381, endPoint y: 225, distance: 80.8
click at [381, 225] on div at bounding box center [373, 218] width 218 height 279
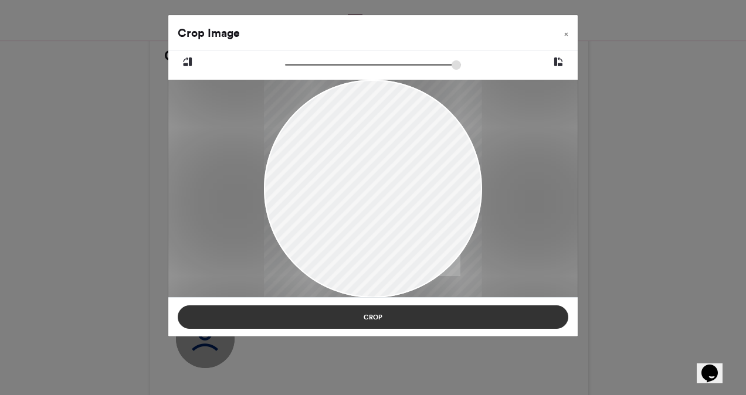
click at [379, 318] on button "Crop" at bounding box center [373, 317] width 391 height 23
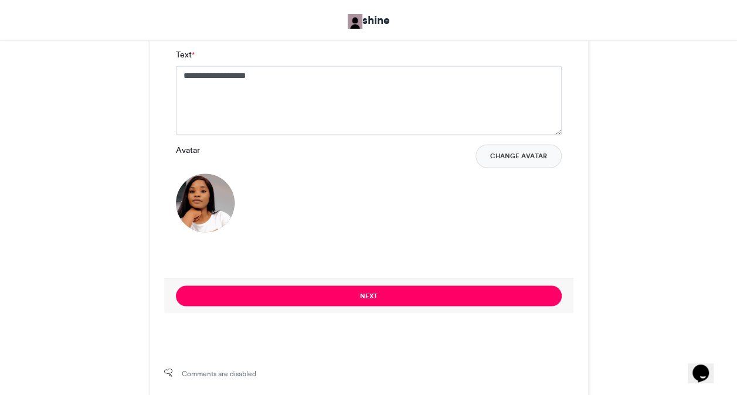
scroll to position [938, 0]
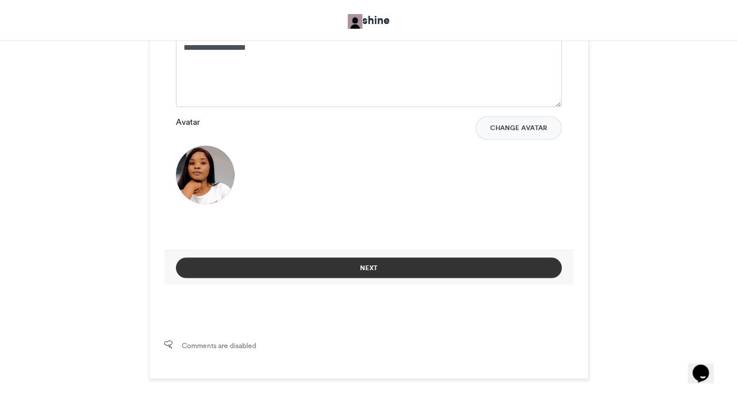
click at [447, 265] on button "Next" at bounding box center [369, 267] width 386 height 21
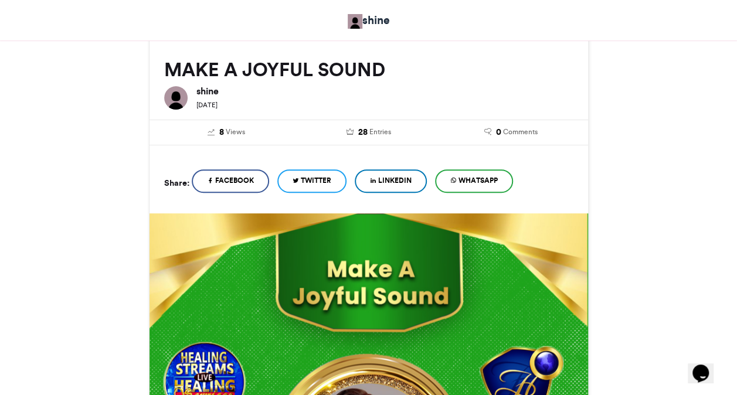
scroll to position [583, 0]
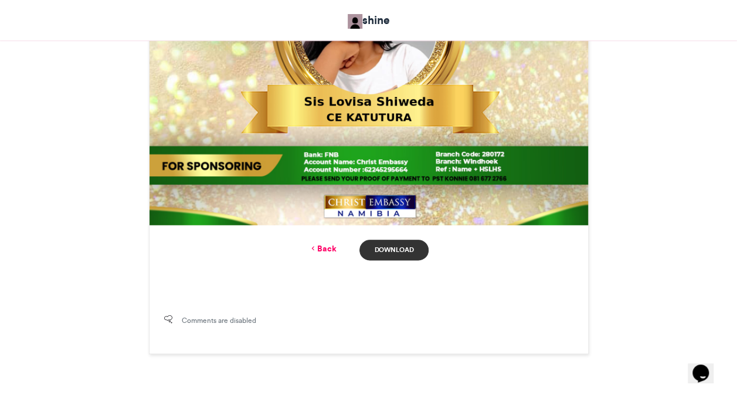
click at [396, 250] on link "Download" at bounding box center [394, 250] width 69 height 21
